Goal: Transaction & Acquisition: Purchase product/service

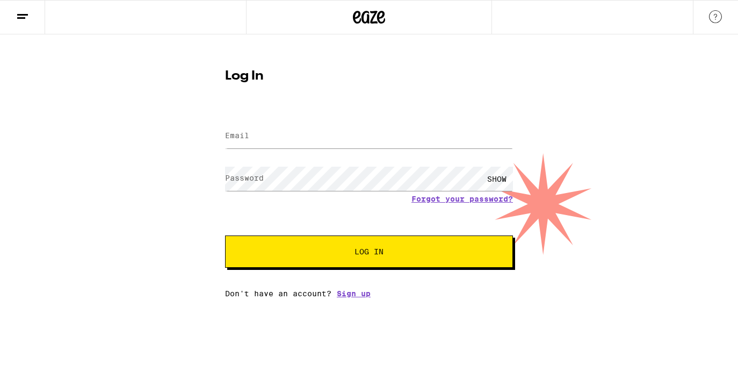
click at [163, 1] on div at bounding box center [123, 17] width 246 height 34
click at [261, 160] on form "Email Email Password Password SHOW Forgot your password? Log In" at bounding box center [369, 189] width 288 height 158
click at [256, 141] on input "Email" at bounding box center [369, 136] width 288 height 24
type input "[EMAIL_ADDRESS][DOMAIN_NAME]"
click at [500, 177] on div "SHOW" at bounding box center [497, 179] width 32 height 24
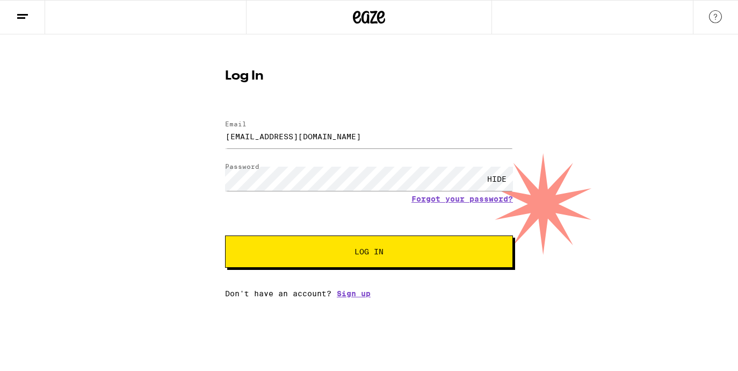
click at [338, 259] on button "Log In" at bounding box center [369, 251] width 288 height 32
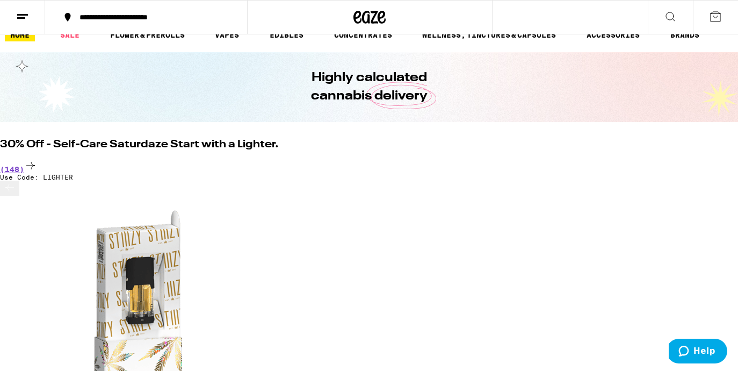
scroll to position [17, 0]
click at [715, 158] on div "(148)" at bounding box center [369, 165] width 738 height 15
